Goal: Transaction & Acquisition: Purchase product/service

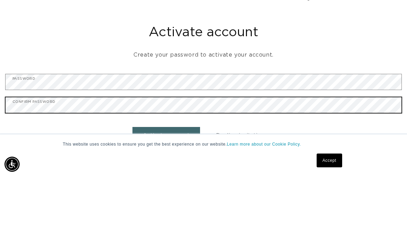
scroll to position [70, 0]
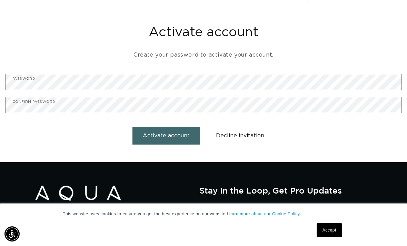
click at [187, 127] on button "Activate account" at bounding box center [166, 136] width 68 height 18
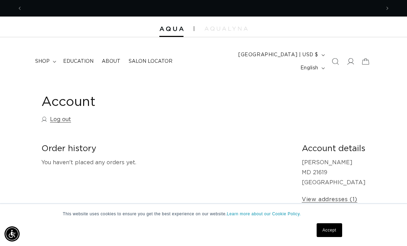
scroll to position [0, 358]
click at [53, 59] on summary "shop" at bounding box center [45, 61] width 28 height 14
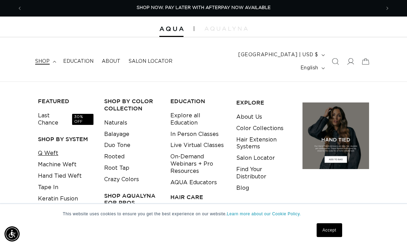
click at [49, 148] on link "Q Weft" at bounding box center [48, 153] width 20 height 11
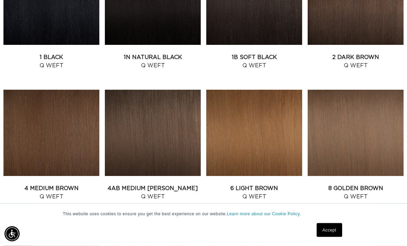
scroll to position [336, 0]
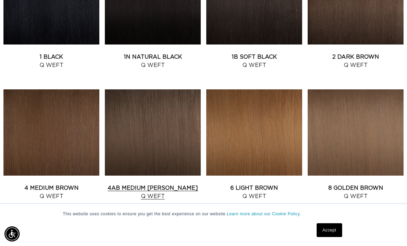
click at [165, 184] on link "4AB Medium Ash Brown Q Weft" at bounding box center [153, 192] width 96 height 17
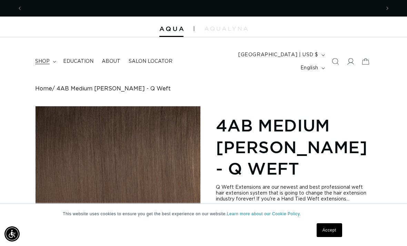
click at [54, 61] on icon at bounding box center [54, 62] width 3 height 2
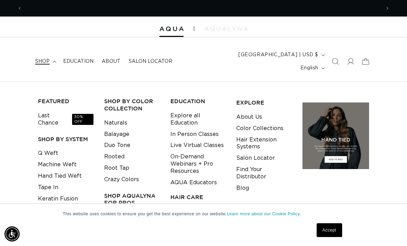
scroll to position [0, 358]
click at [75, 170] on link "Hand Tied Weft" at bounding box center [60, 175] width 44 height 11
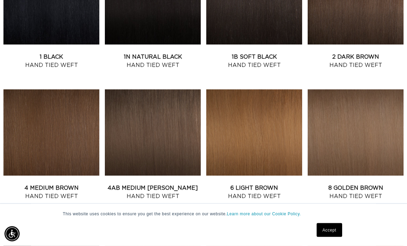
scroll to position [337, 0]
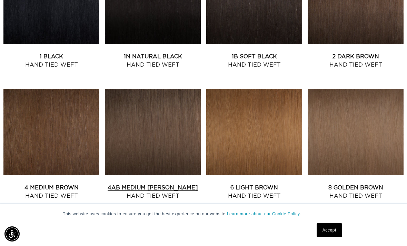
click at [154, 183] on link "4AB Medium Ash Brown Hand Tied Weft" at bounding box center [153, 191] width 96 height 17
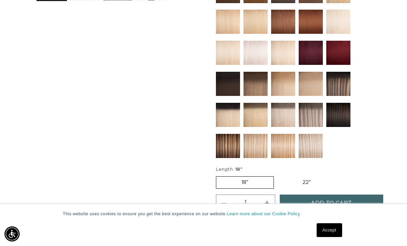
scroll to position [340, 0]
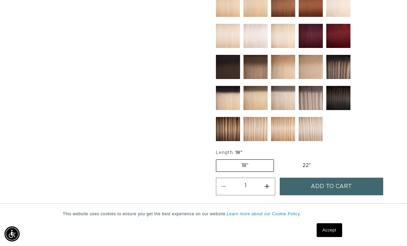
click at [358, 178] on button "Add to cart" at bounding box center [331, 187] width 103 height 18
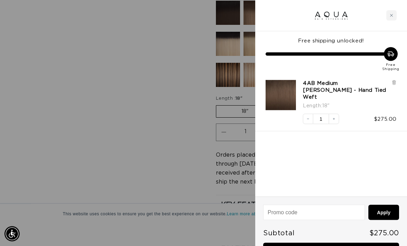
scroll to position [392, 0]
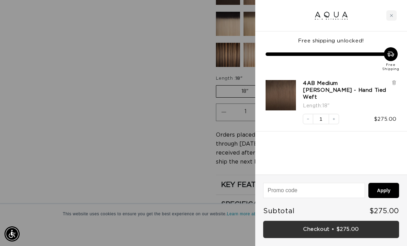
scroll to position [0, 358]
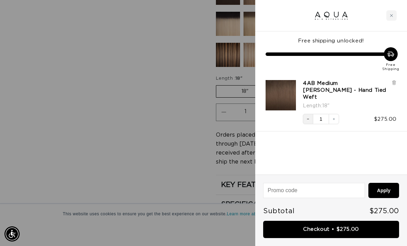
click at [307, 117] on icon "Decrease quantity" at bounding box center [308, 119] width 4 height 4
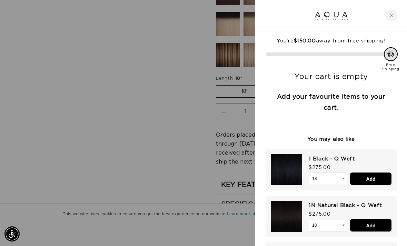
scroll to position [0, 716]
click at [169, 82] on div at bounding box center [203, 123] width 407 height 246
